Goal: Check status: Check status

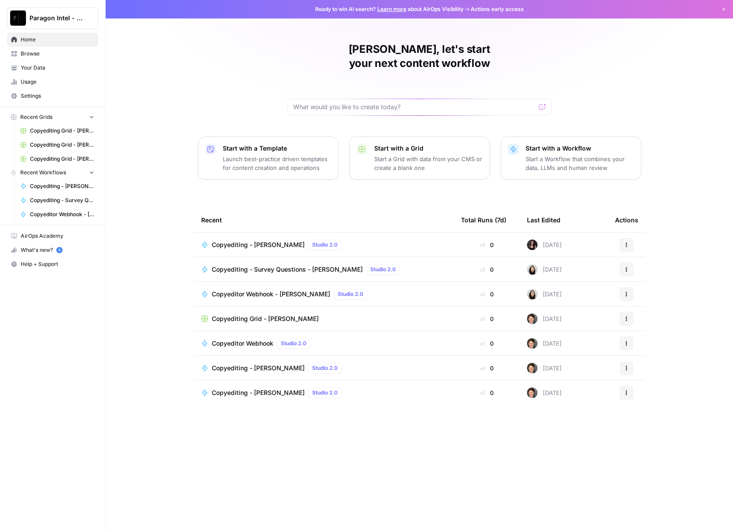
click at [60, 24] on button "Paragon Intel - Copyediting" at bounding box center [52, 18] width 91 height 22
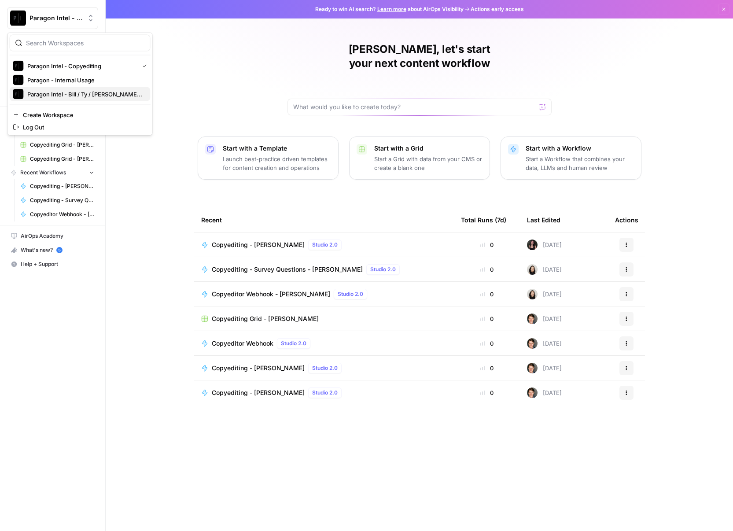
click at [94, 97] on span "Paragon Intel - Bill / Ty / [PERSON_NAME] R&D" at bounding box center [85, 94] width 116 height 9
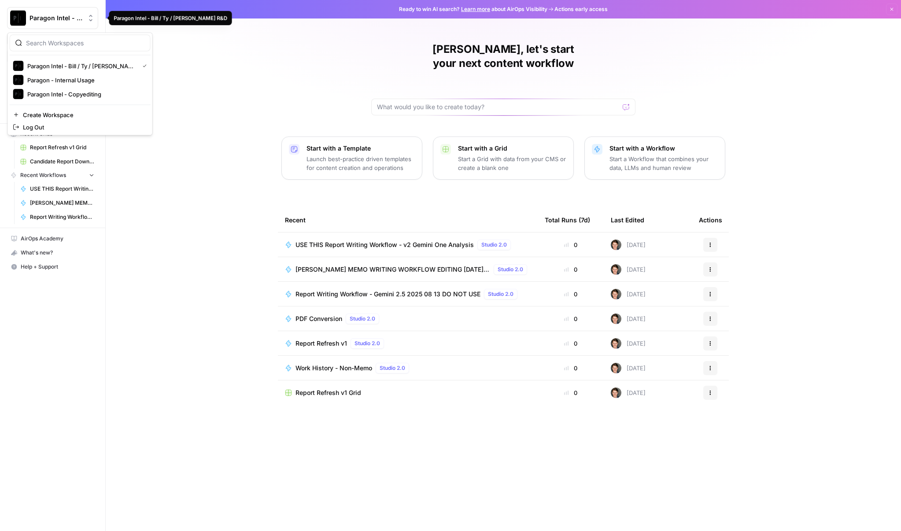
click at [62, 22] on button "Paragon Intel - Bill / Ty / [PERSON_NAME] R&D" at bounding box center [52, 18] width 91 height 22
click at [66, 65] on span "Paragon Intel - Bill / Ty / [PERSON_NAME] R&D" at bounding box center [81, 66] width 108 height 9
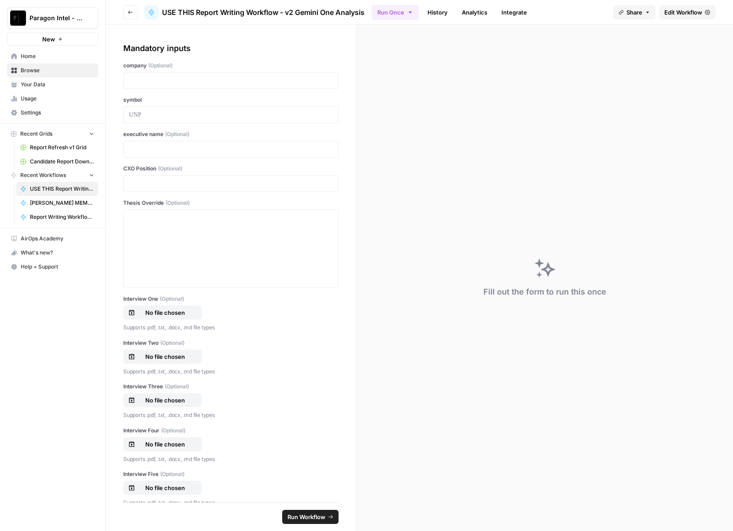
click at [39, 383] on div "Paragon Intel - Bill / [PERSON_NAME] / [PERSON_NAME] R&D New Home Browse Your D…" at bounding box center [52, 265] width 105 height 531
click at [44, 147] on span "Report Refresh v1 Grid" at bounding box center [62, 148] width 64 height 8
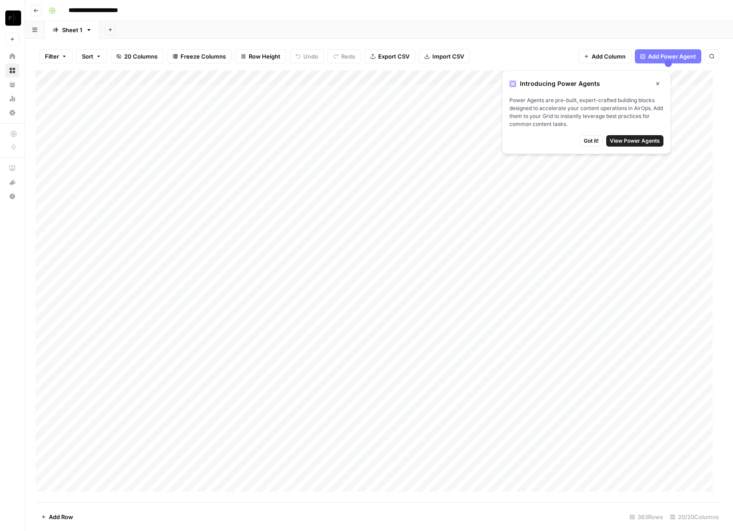
click at [657, 83] on icon "button" at bounding box center [657, 83] width 5 height 5
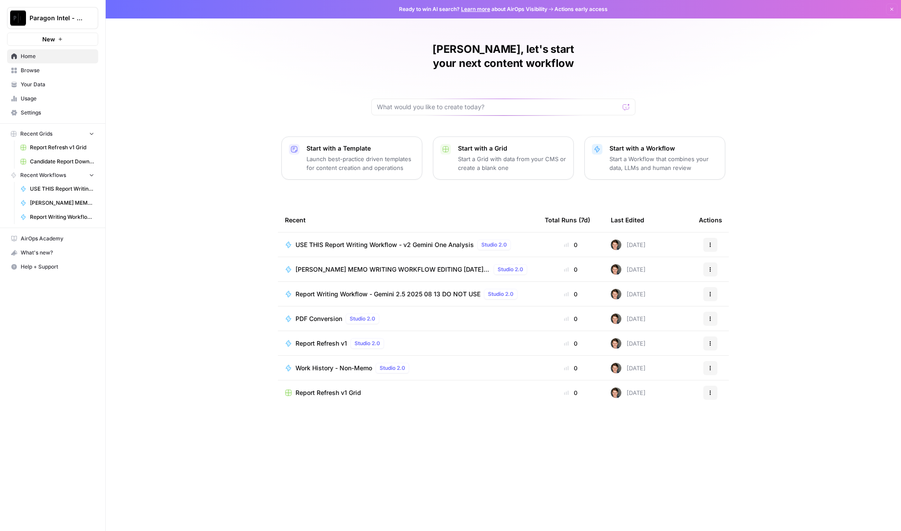
click at [346, 240] on div "USE THIS Report Writing Workflow - v2 Gemini One Analysis Studio 2.0" at bounding box center [405, 245] width 219 height 11
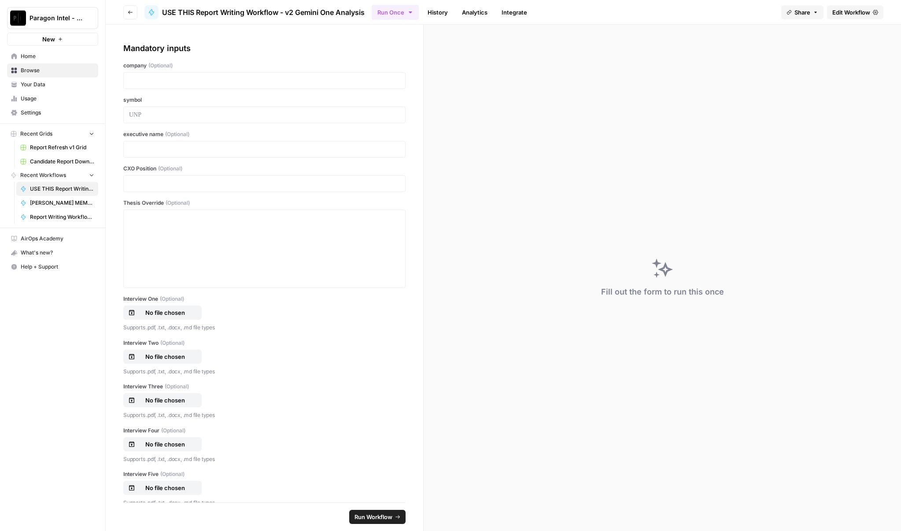
click at [447, 13] on link "History" at bounding box center [437, 12] width 31 height 14
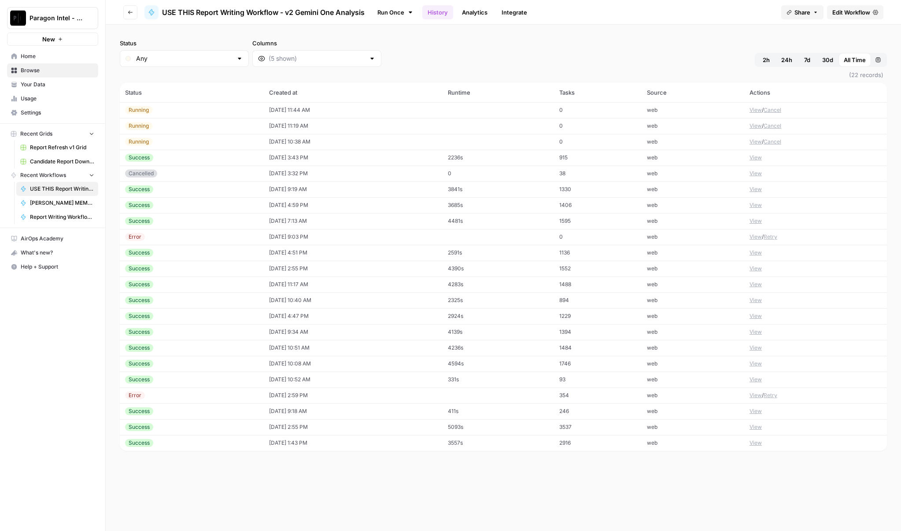
click at [753, 140] on button "View" at bounding box center [756, 142] width 12 height 8
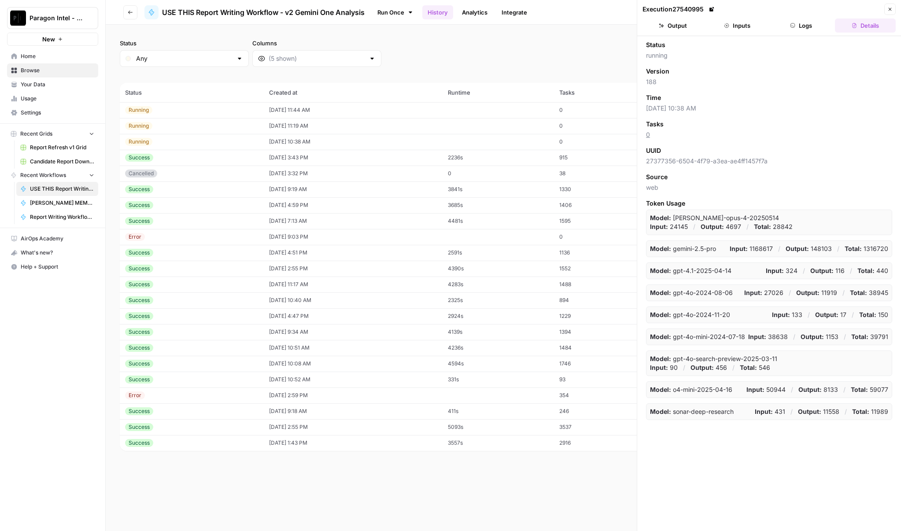
click at [805, 23] on button "Logs" at bounding box center [801, 25] width 61 height 14
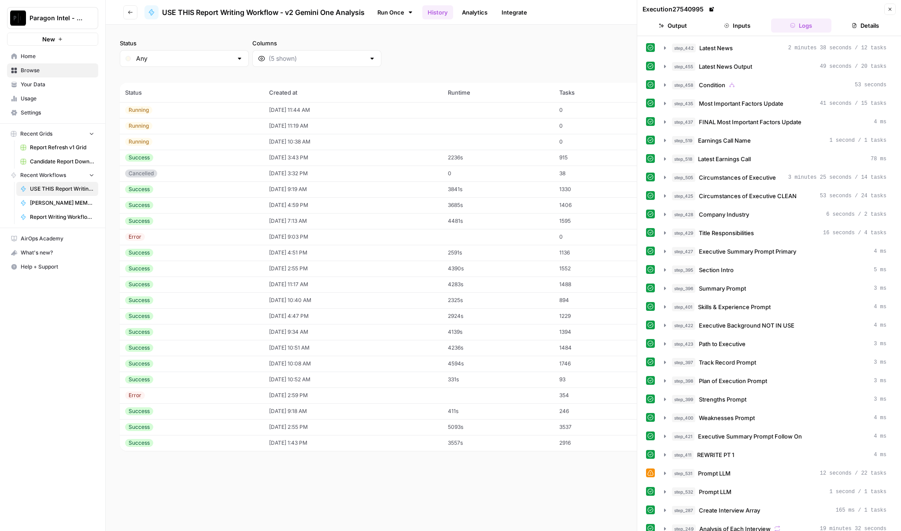
click at [727, 22] on button "Inputs" at bounding box center [737, 25] width 61 height 14
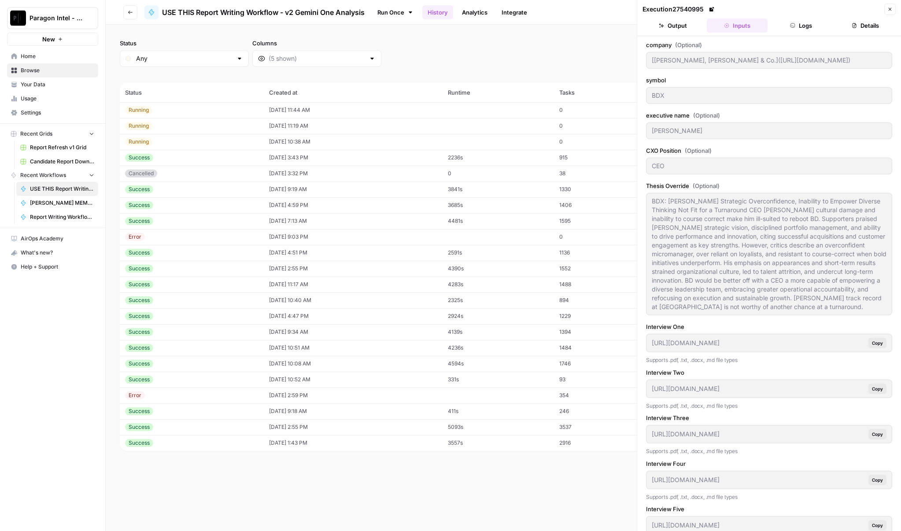
click at [686, 25] on button "Output" at bounding box center [673, 25] width 61 height 14
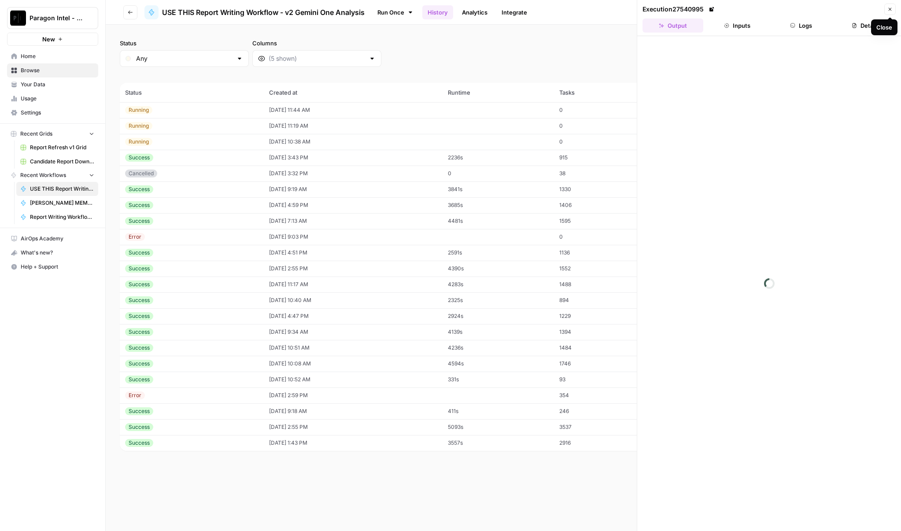
click at [895, 10] on button "Close" at bounding box center [889, 9] width 11 height 11
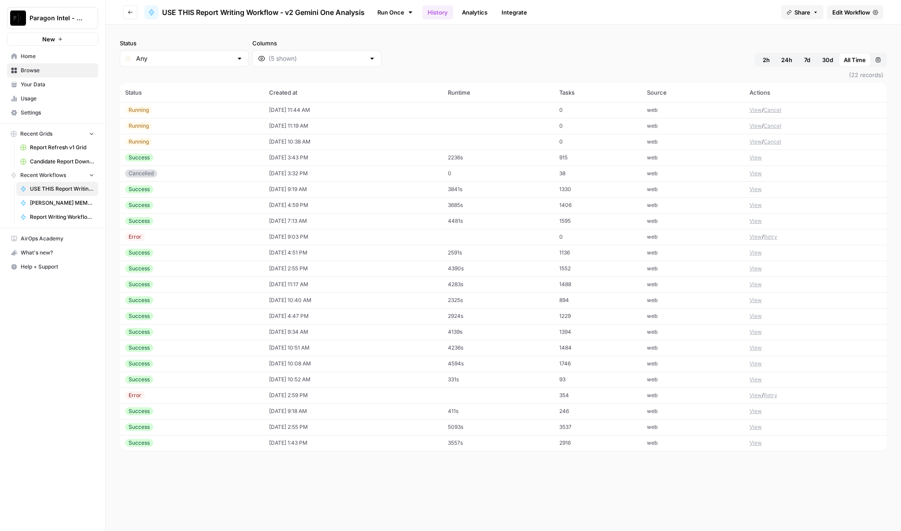
click at [752, 141] on button "View" at bounding box center [756, 142] width 12 height 8
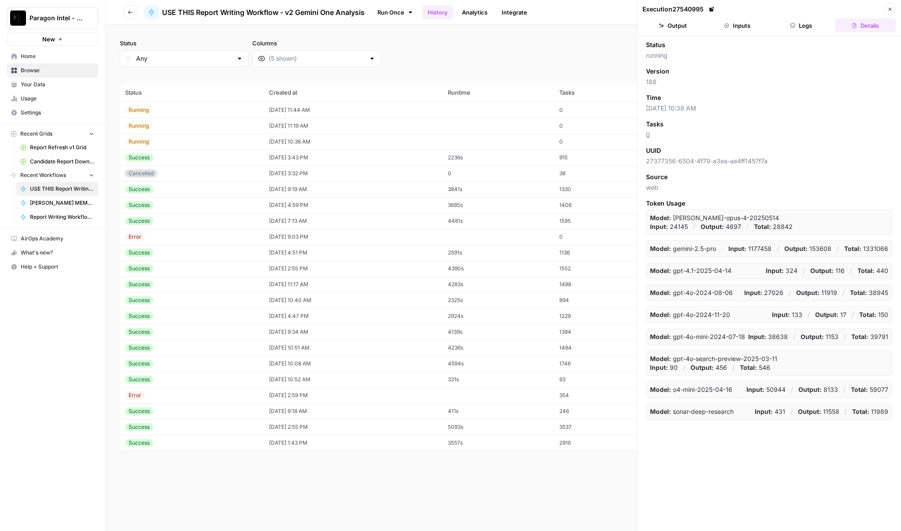
click at [674, 21] on button "Output" at bounding box center [673, 25] width 61 height 14
